Goal: Transaction & Acquisition: Purchase product/service

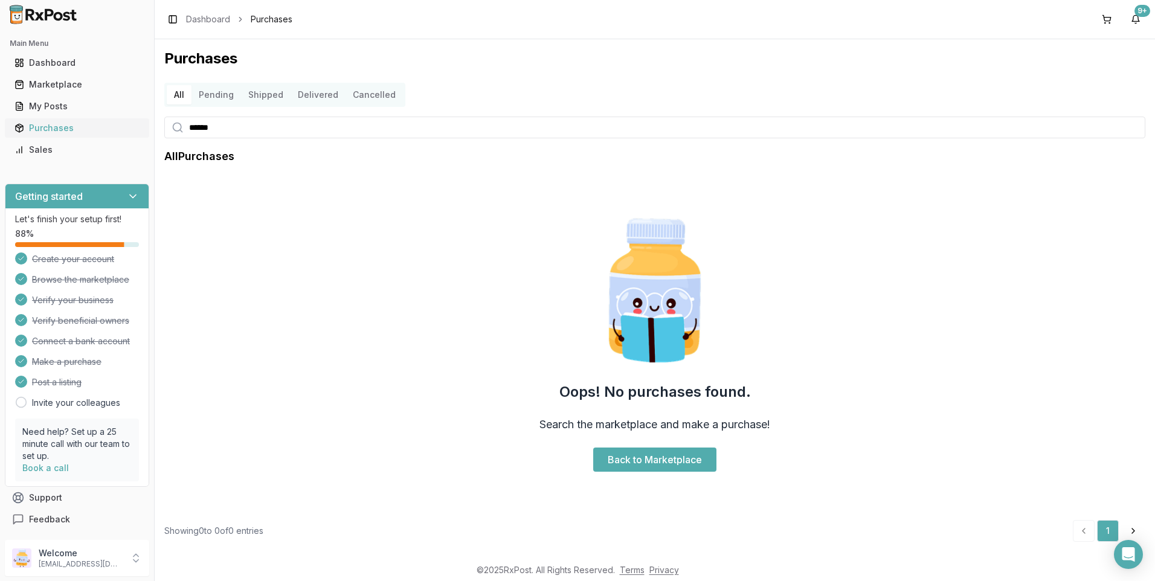
drag, startPoint x: 239, startPoint y: 126, endPoint x: 143, endPoint y: 131, distance: 96.8
click at [213, 129] on input "******" at bounding box center [654, 128] width 981 height 22
click at [138, 135] on div "Main Menu Dashboard Marketplace My Posts Purchases Sales Getting started Let's …" at bounding box center [577, 290] width 1155 height 581
click at [242, 120] on input "******" at bounding box center [654, 128] width 981 height 22
type input "*"
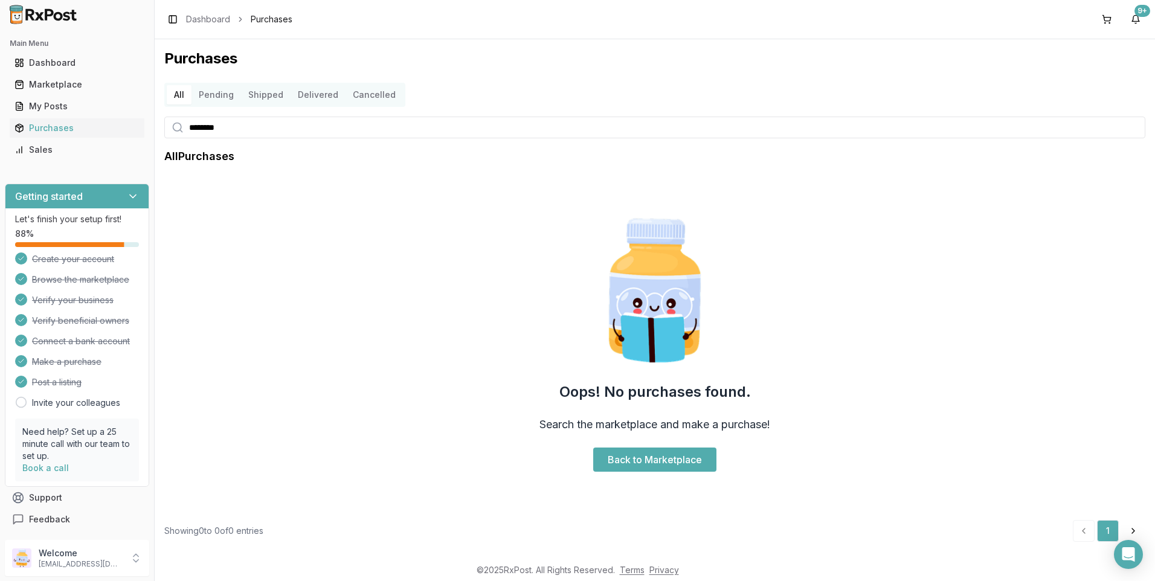
type input "********"
click at [210, 18] on link "Dashboard" at bounding box center [208, 19] width 44 height 12
click at [65, 83] on div "Marketplace" at bounding box center [76, 85] width 125 height 12
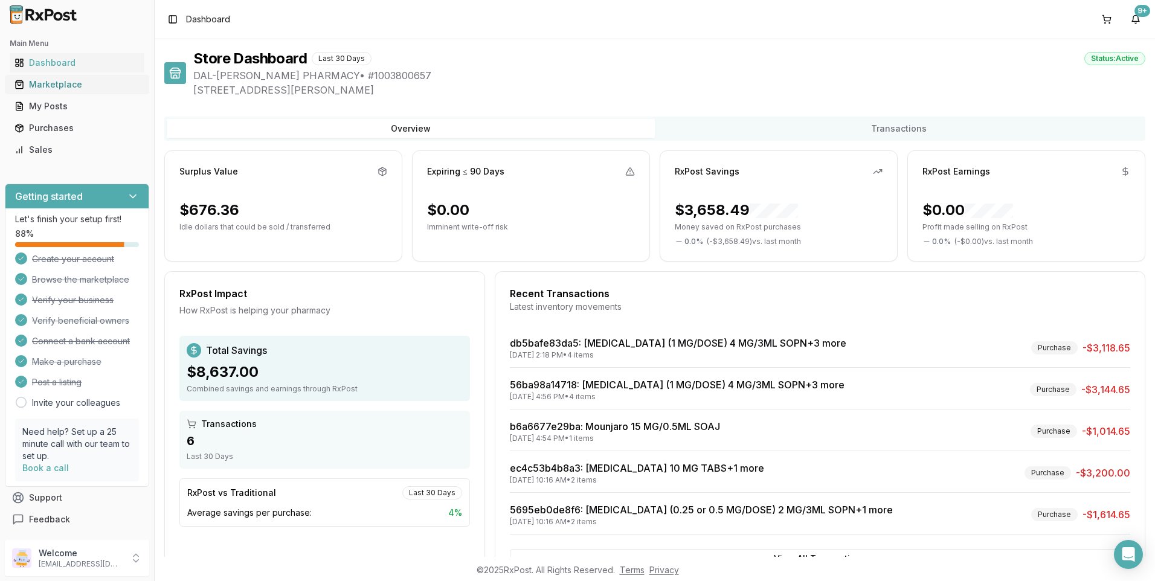
click at [57, 82] on div "Marketplace" at bounding box center [76, 85] width 125 height 12
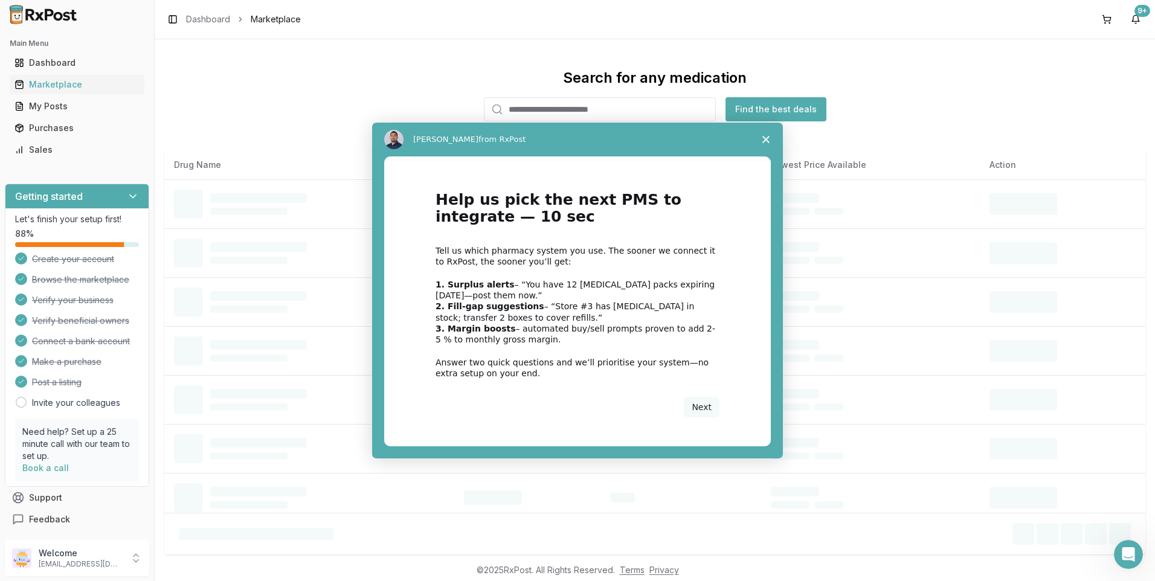
click at [518, 106] on div "Intercom messenger" at bounding box center [577, 290] width 1155 height 581
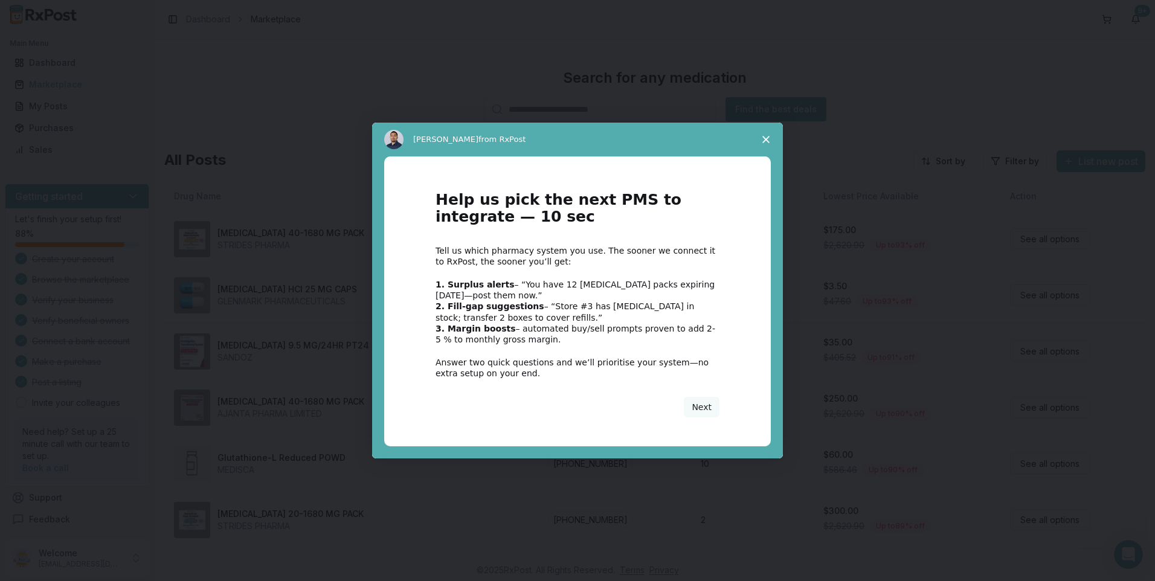
click at [764, 136] on icon "Close survey" at bounding box center [765, 139] width 7 height 7
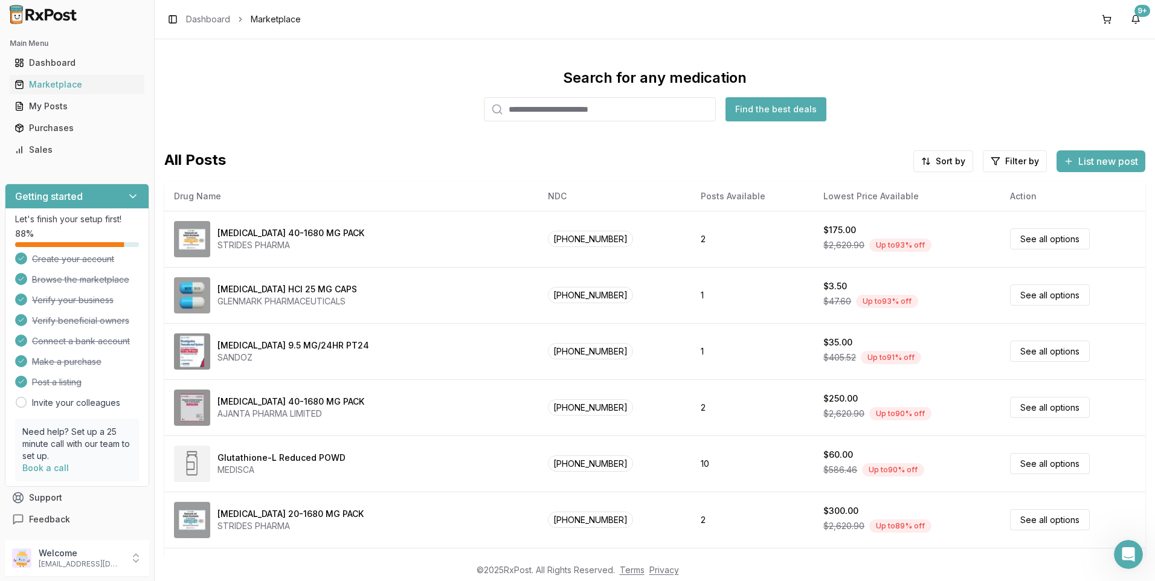
click at [538, 108] on input "search" at bounding box center [600, 109] width 232 height 24
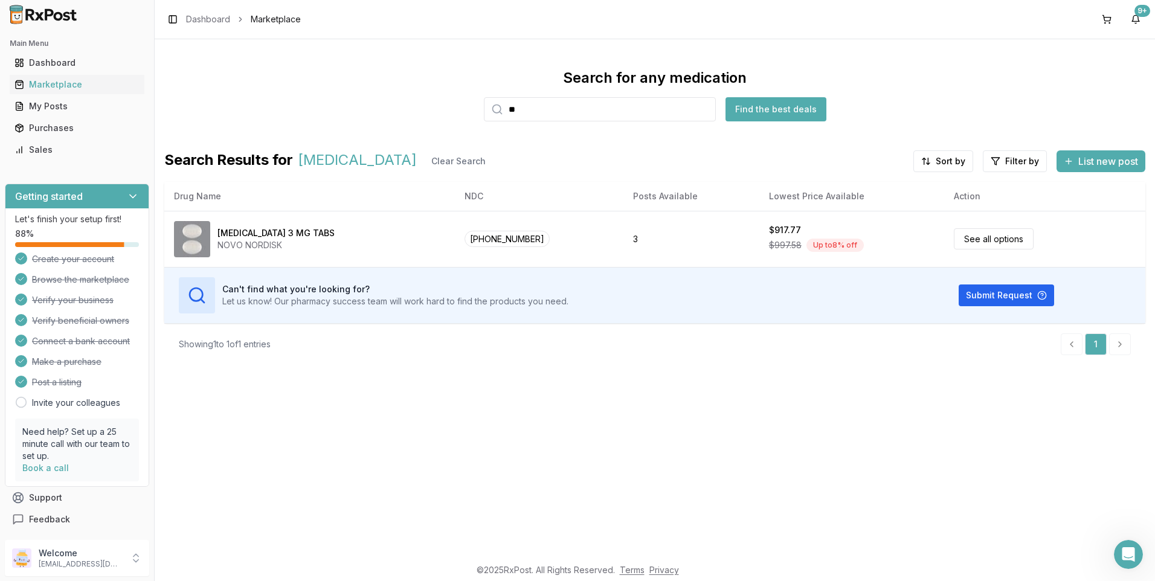
type input "*"
type input "*******"
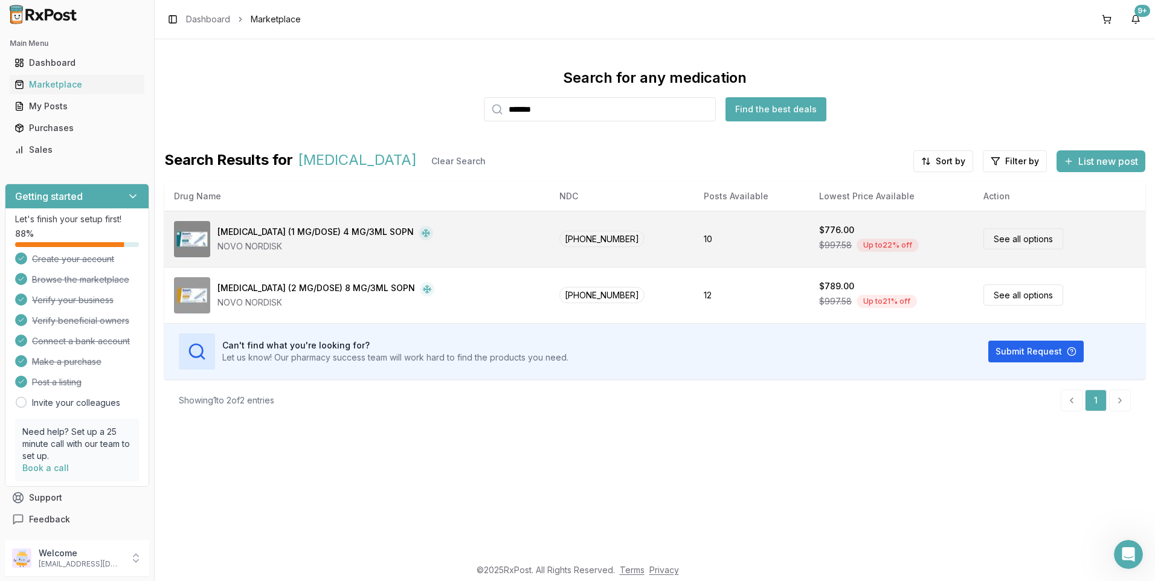
click at [251, 231] on div "Ozempic (1 MG/DOSE) 4 MG/3ML SOPN" at bounding box center [315, 233] width 196 height 14
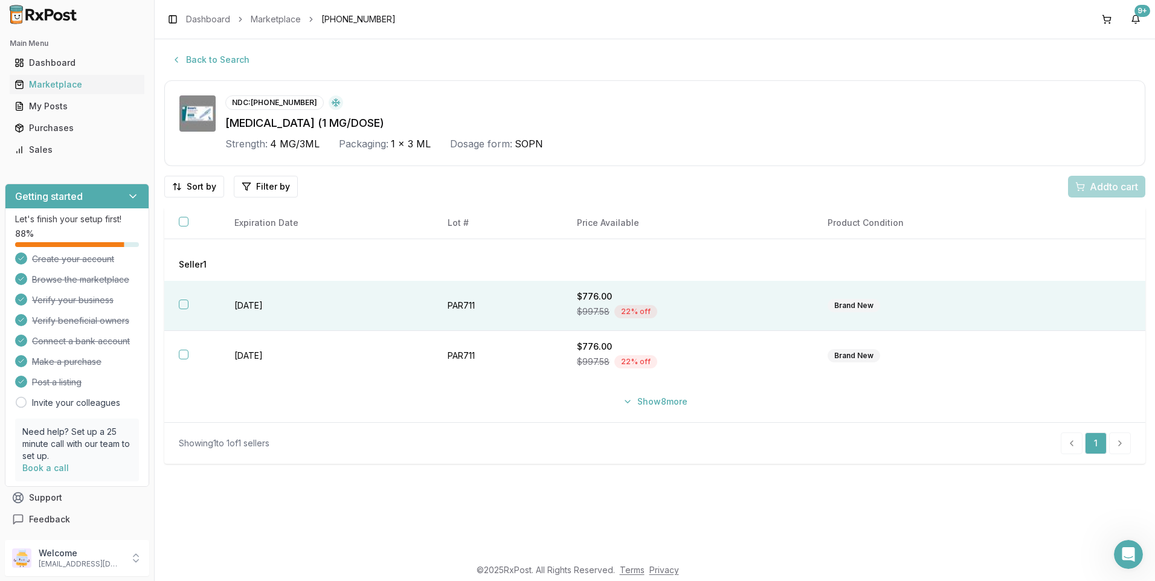
click at [182, 303] on button "button" at bounding box center [184, 305] width 10 height 10
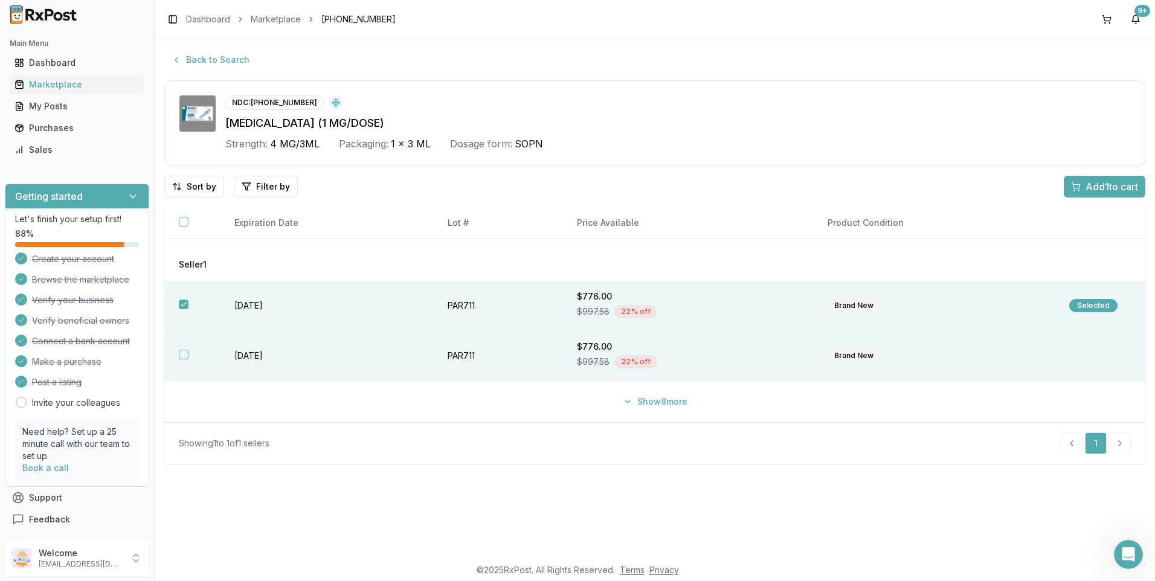
click at [179, 353] on button "button" at bounding box center [184, 355] width 10 height 10
click at [652, 406] on button "Show 8 more" at bounding box center [655, 402] width 79 height 22
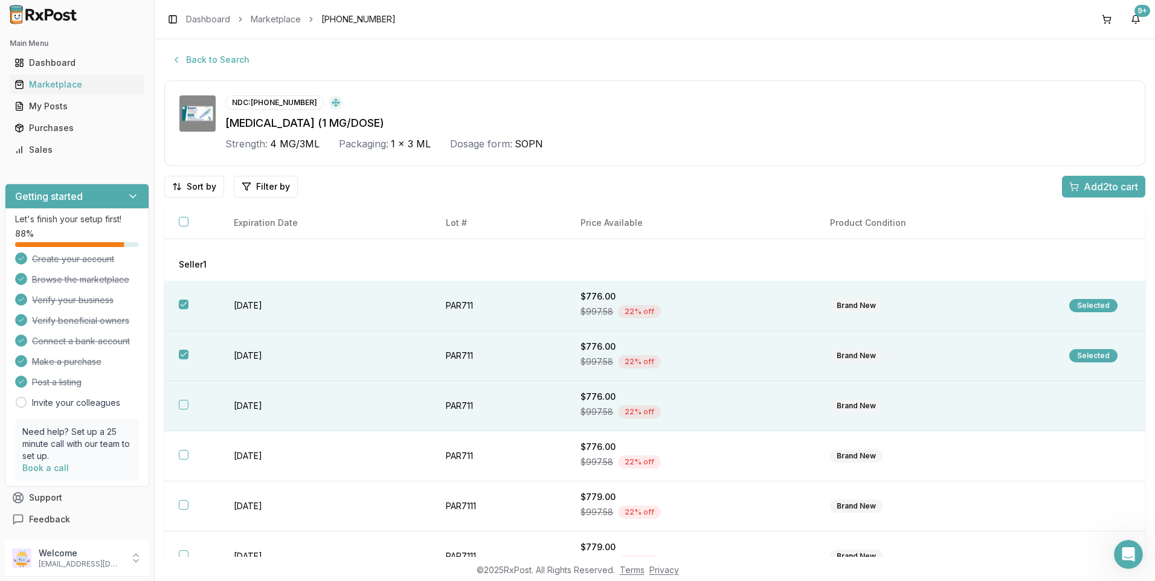
click at [185, 398] on th at bounding box center [191, 406] width 55 height 50
click at [1084, 188] on span "Add 3 to cart" at bounding box center [1111, 186] width 54 height 14
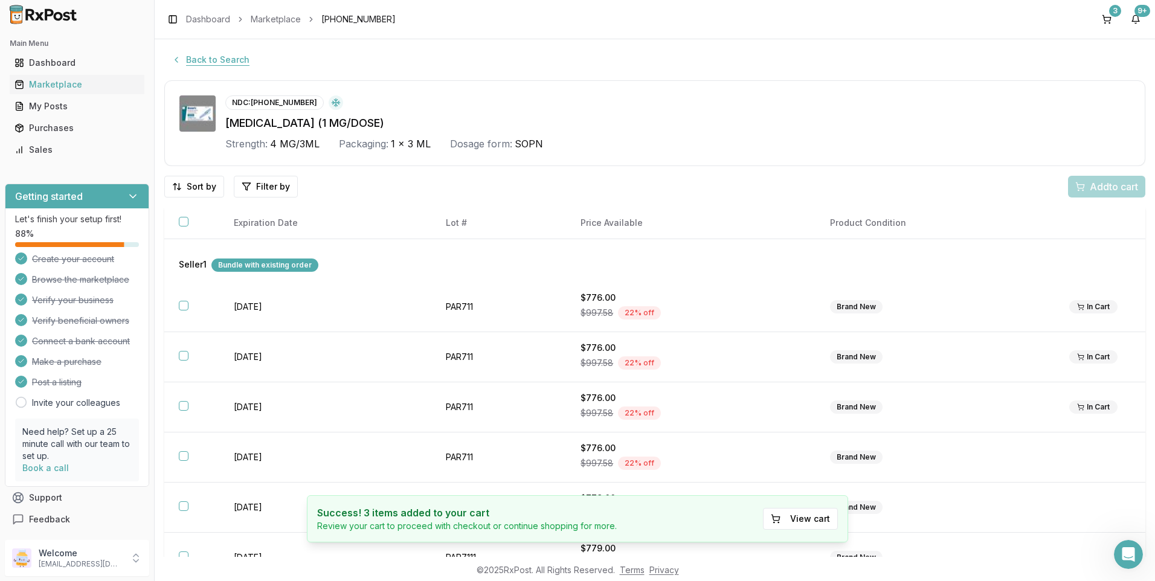
click at [227, 59] on button "Back to Search" at bounding box center [210, 60] width 92 height 22
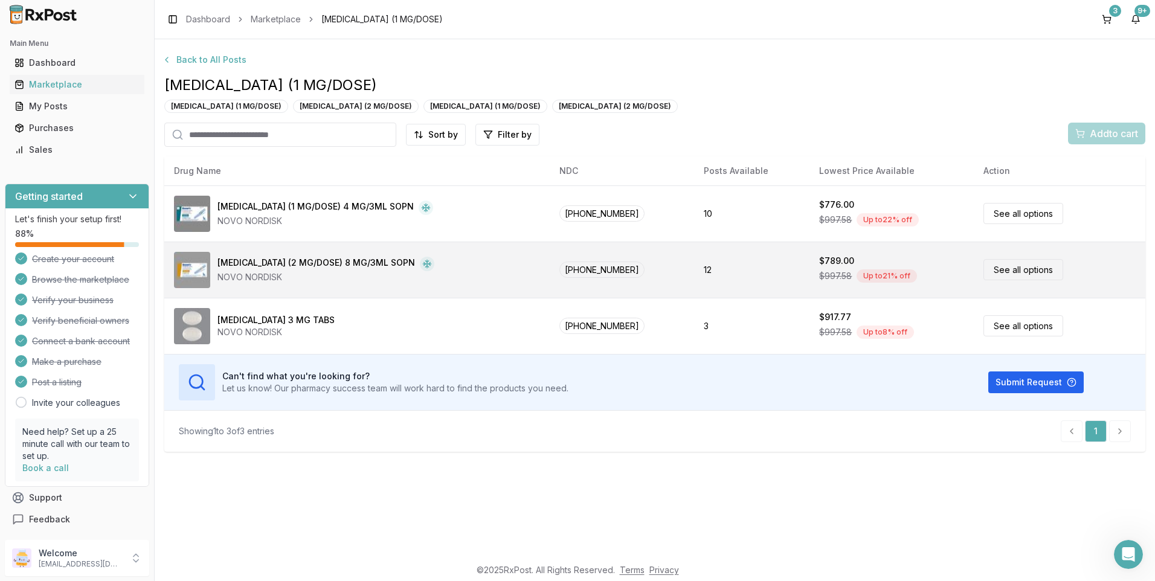
click at [278, 259] on div "Ozempic (2 MG/DOSE) 8 MG/3ML SOPN" at bounding box center [316, 264] width 198 height 14
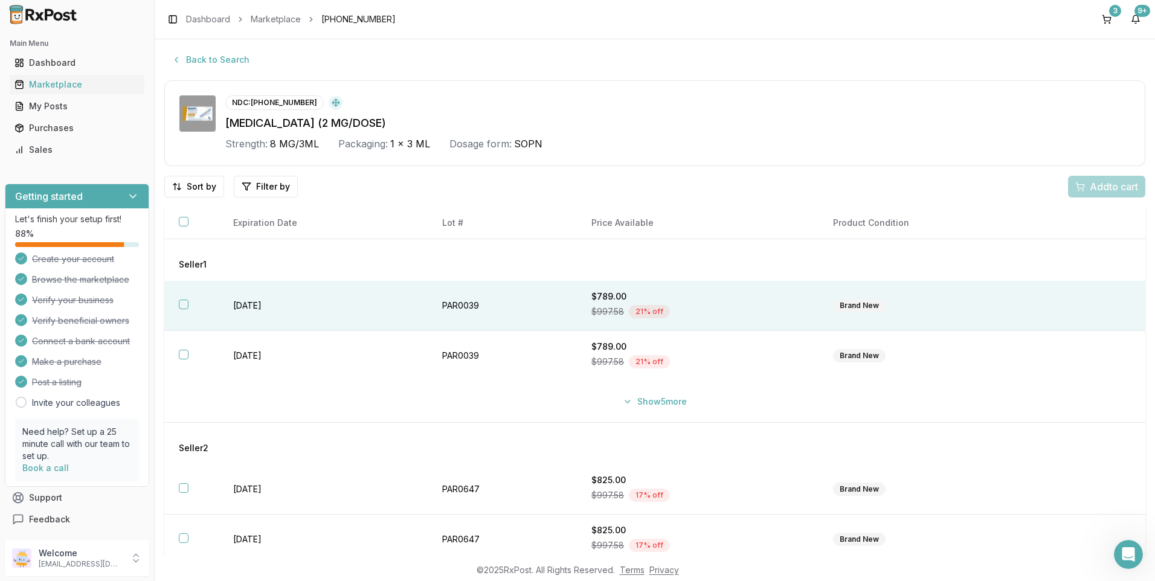
click at [184, 309] on button "button" at bounding box center [184, 305] width 10 height 10
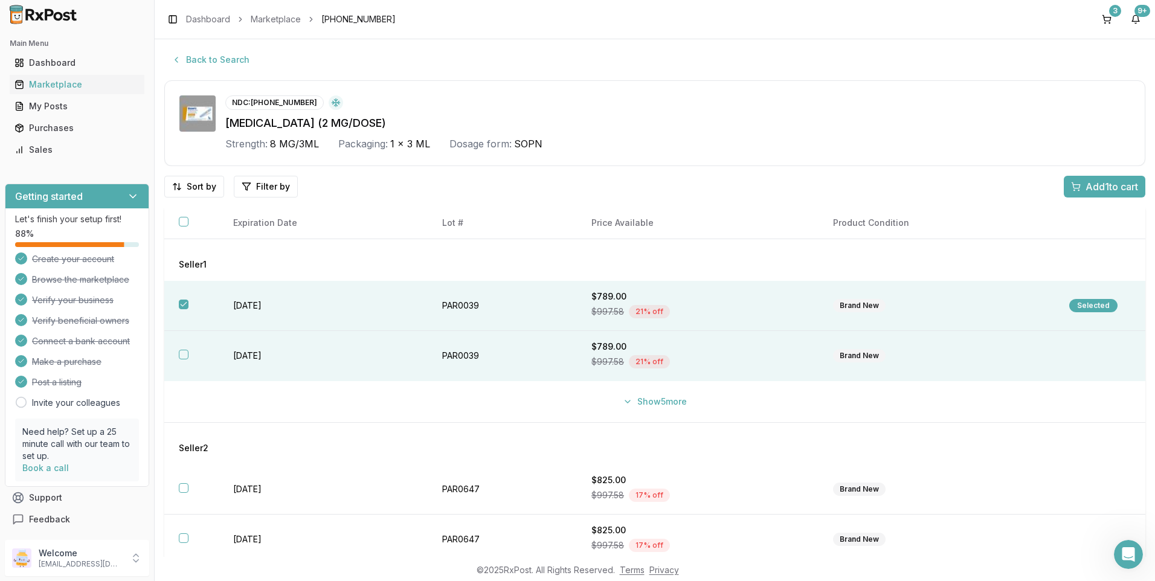
click at [183, 353] on button "button" at bounding box center [184, 355] width 10 height 10
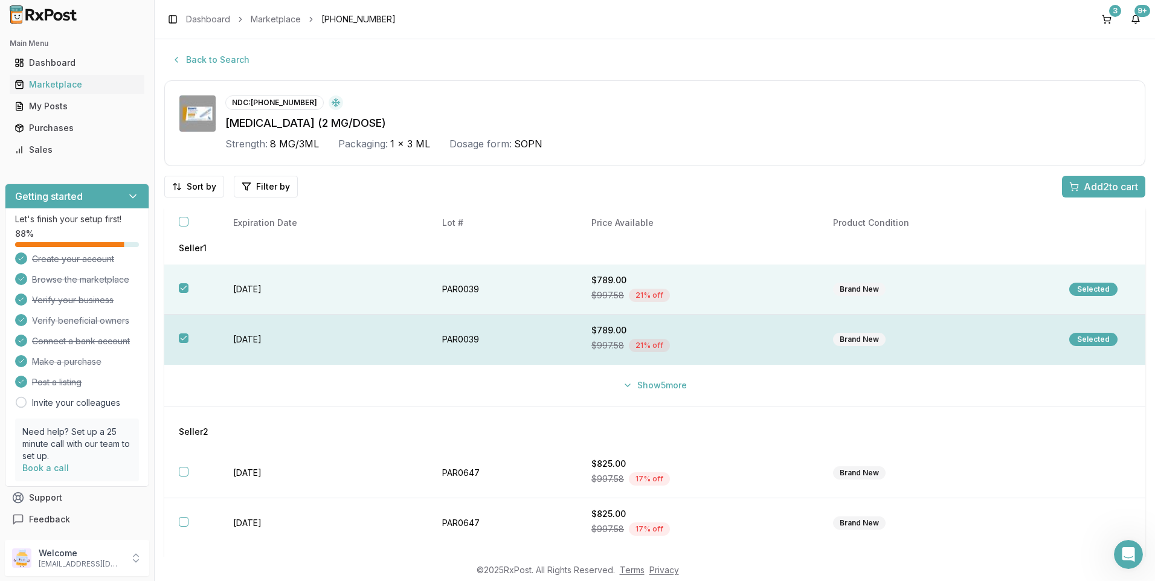
scroll to position [21, 0]
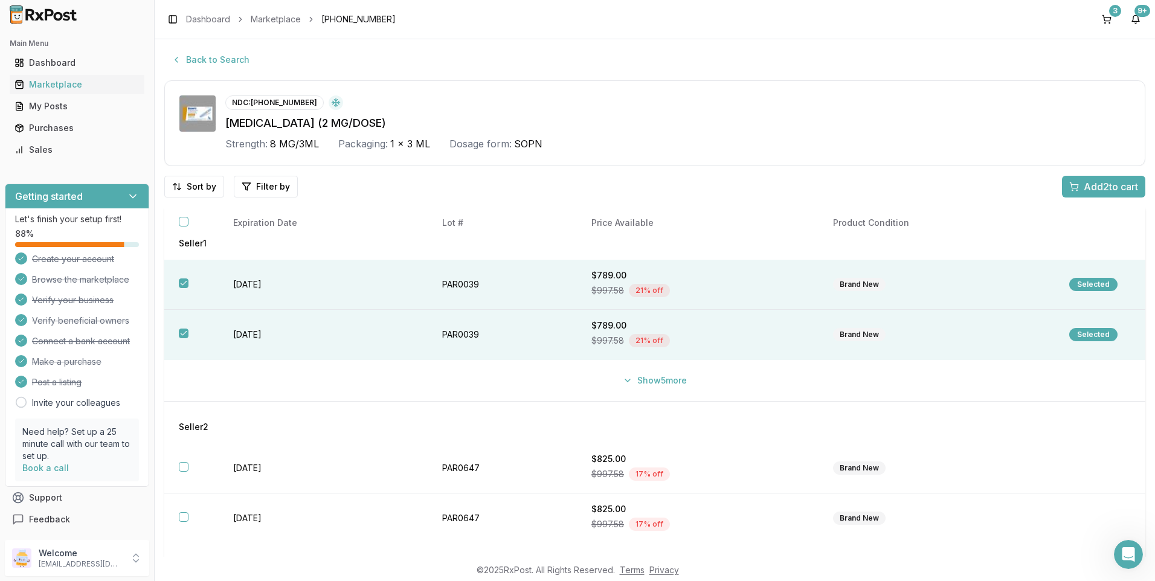
click at [1103, 183] on span "Add 2 to cart" at bounding box center [1111, 186] width 54 height 14
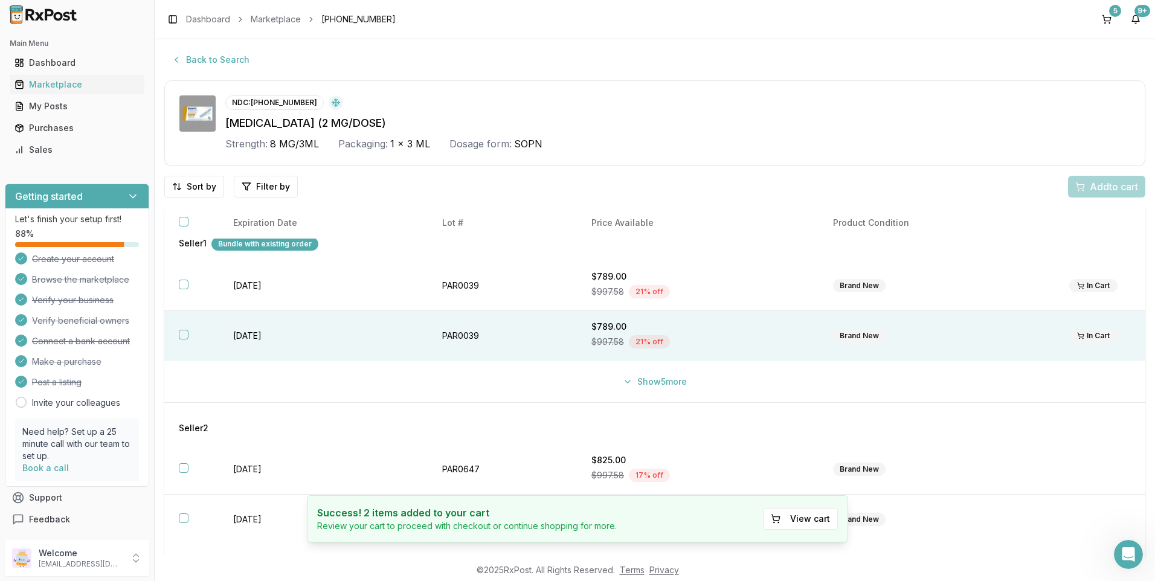
scroll to position [22, 0]
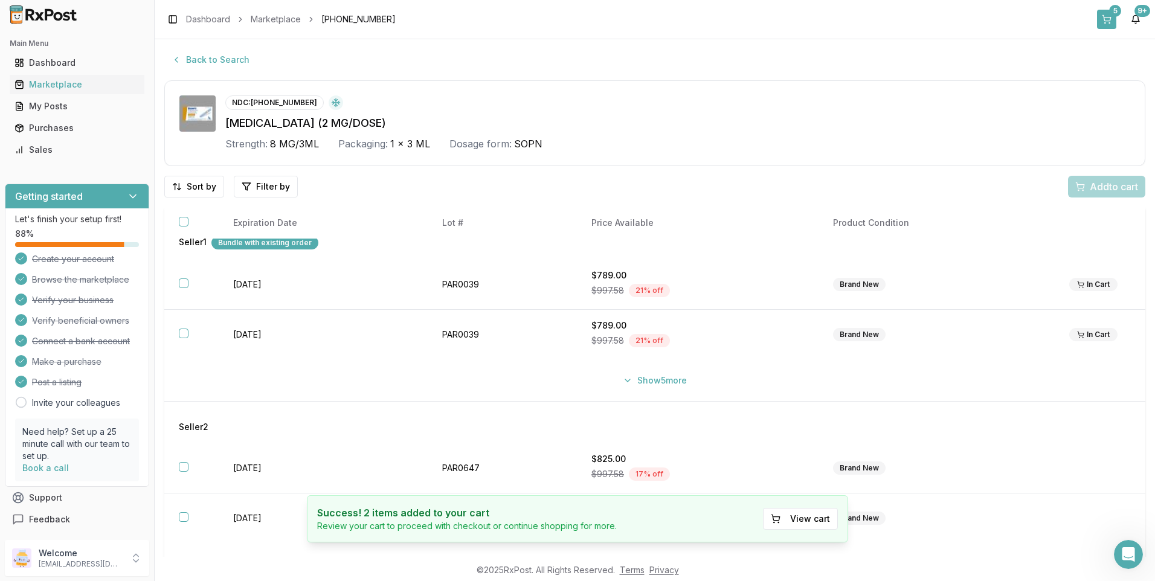
click at [1103, 21] on button "5" at bounding box center [1106, 19] width 19 height 19
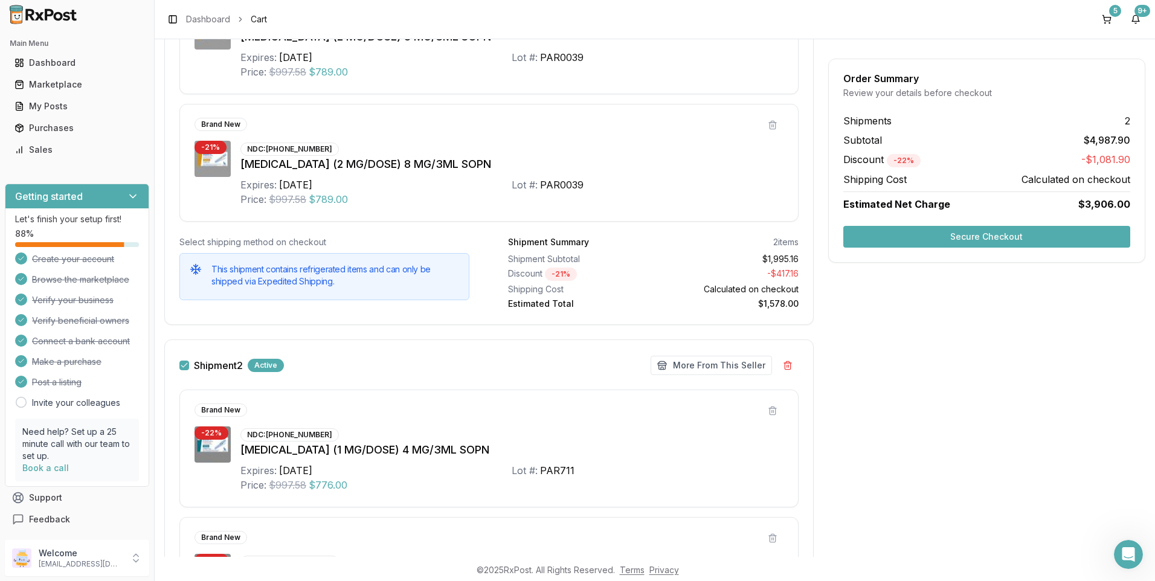
scroll to position [282, 0]
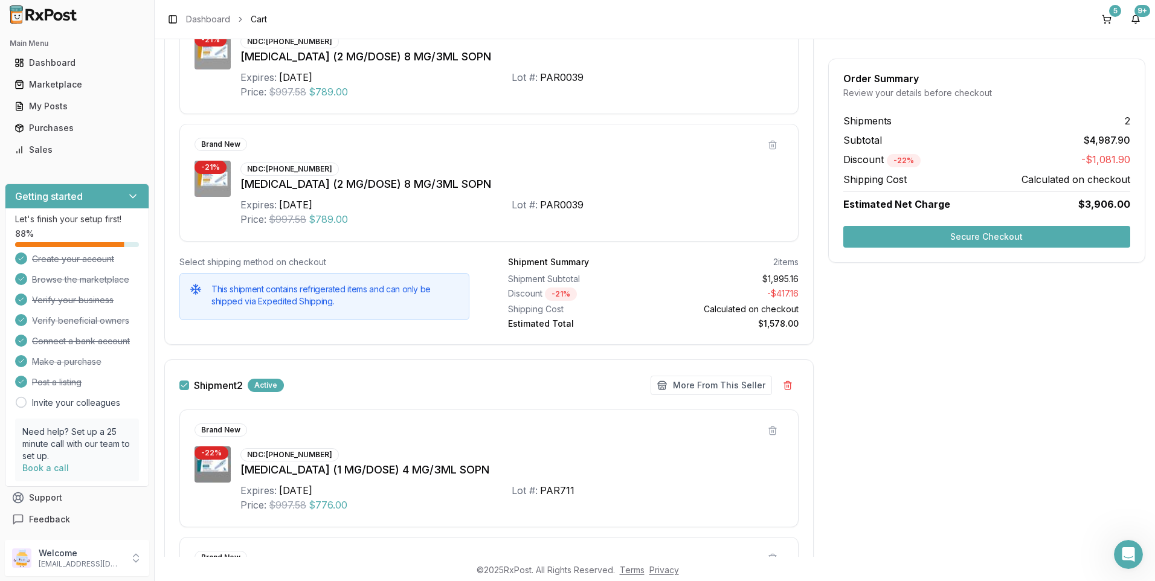
click at [998, 233] on button "Secure Checkout" at bounding box center [986, 237] width 287 height 22
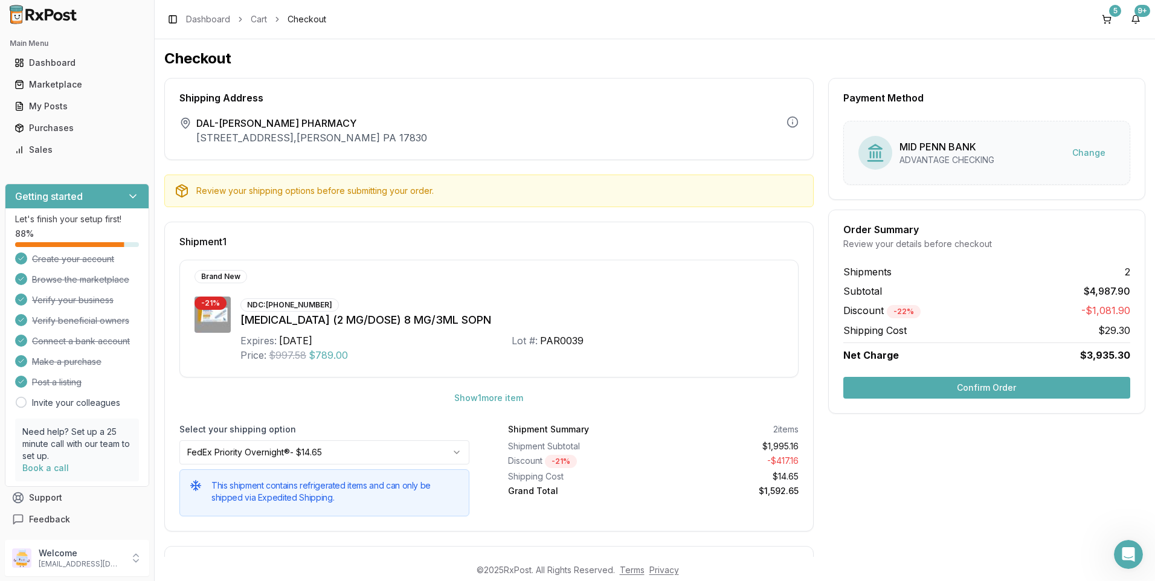
click at [959, 390] on button "Confirm Order" at bounding box center [986, 388] width 287 height 22
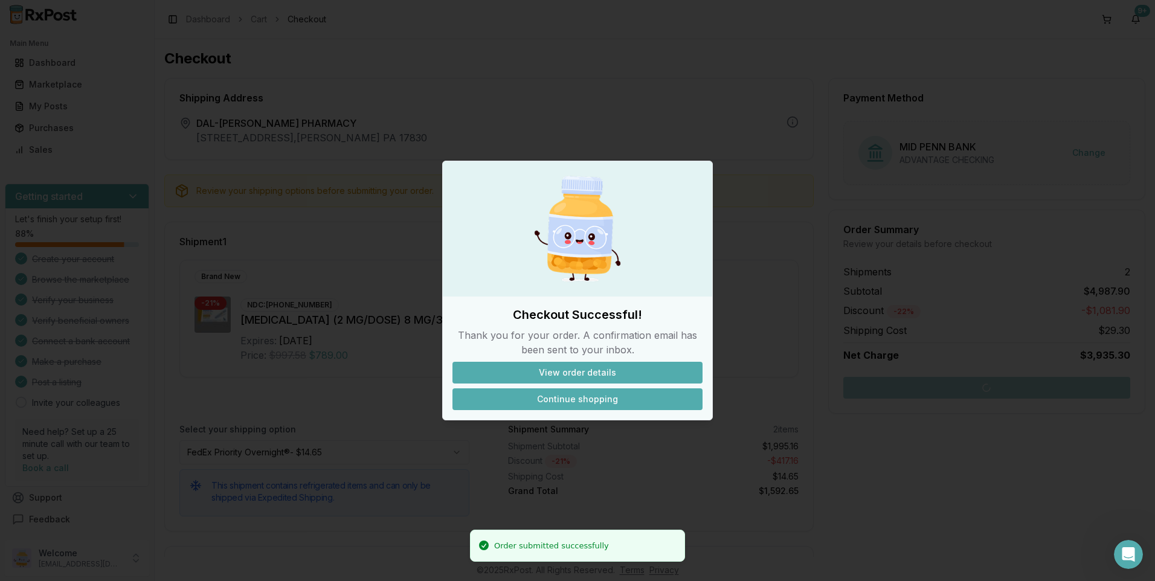
click at [572, 402] on button "Continue shopping" at bounding box center [577, 399] width 250 height 22
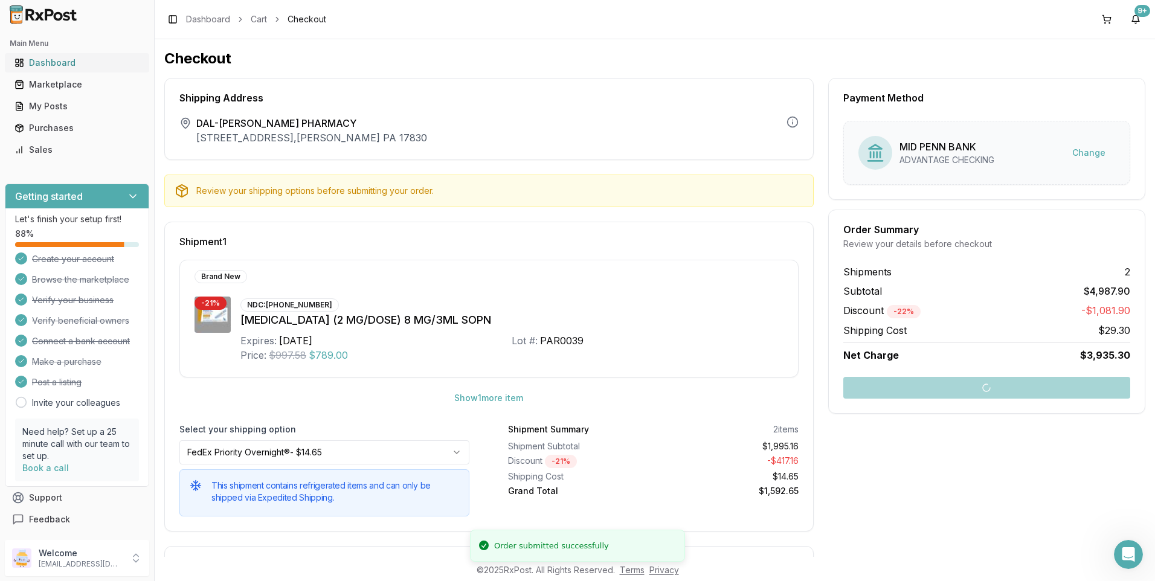
click at [68, 59] on div "Dashboard" at bounding box center [76, 63] width 125 height 12
